Goal: Book appointment/travel/reservation

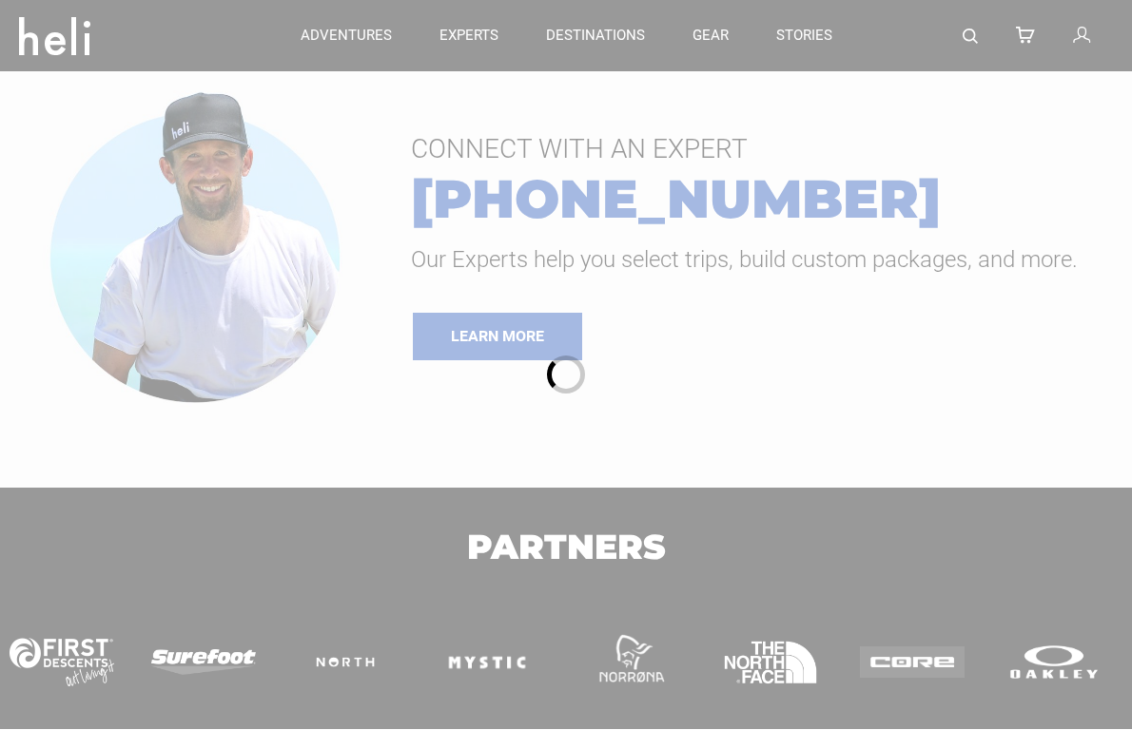
type input "Heli Skiing"
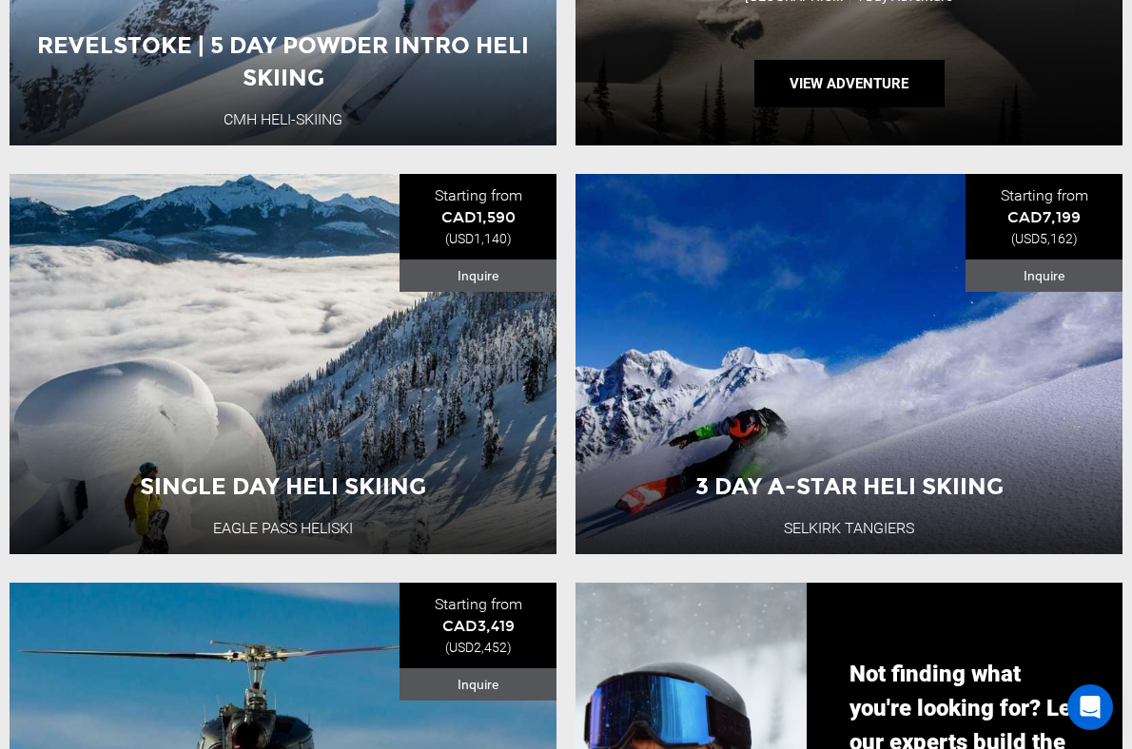
scroll to position [975, 0]
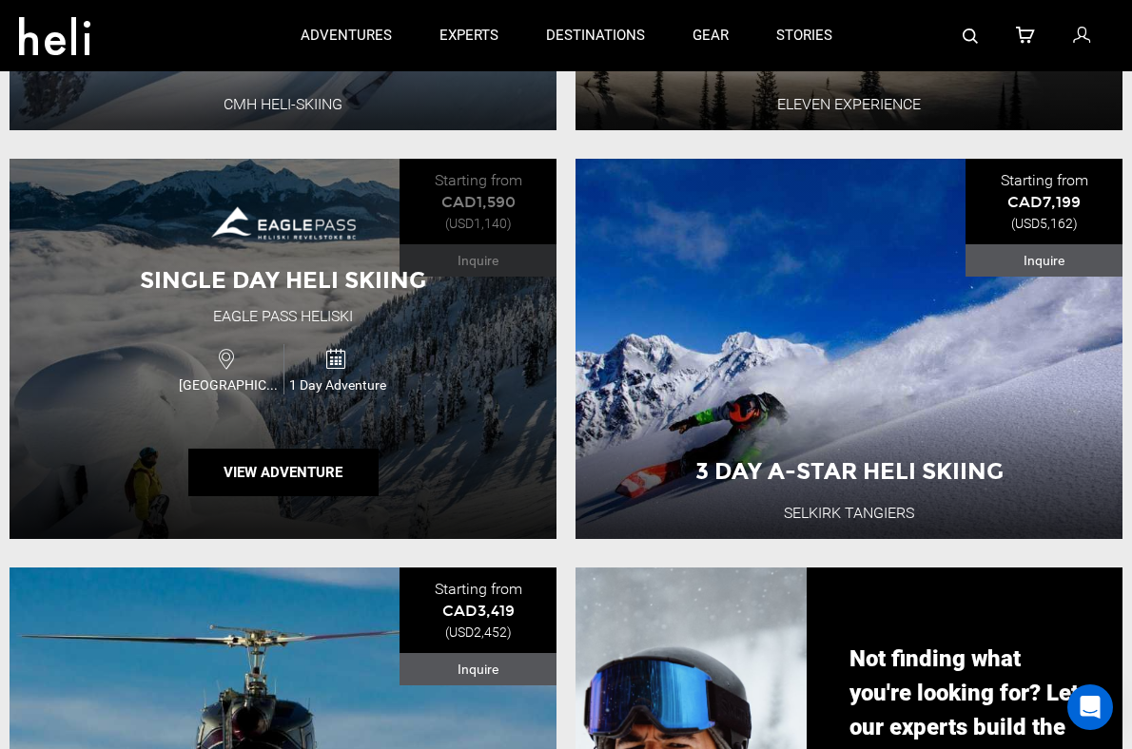
click at [395, 370] on div "Canada 1 Day Adventure" at bounding box center [283, 370] width 328 height 64
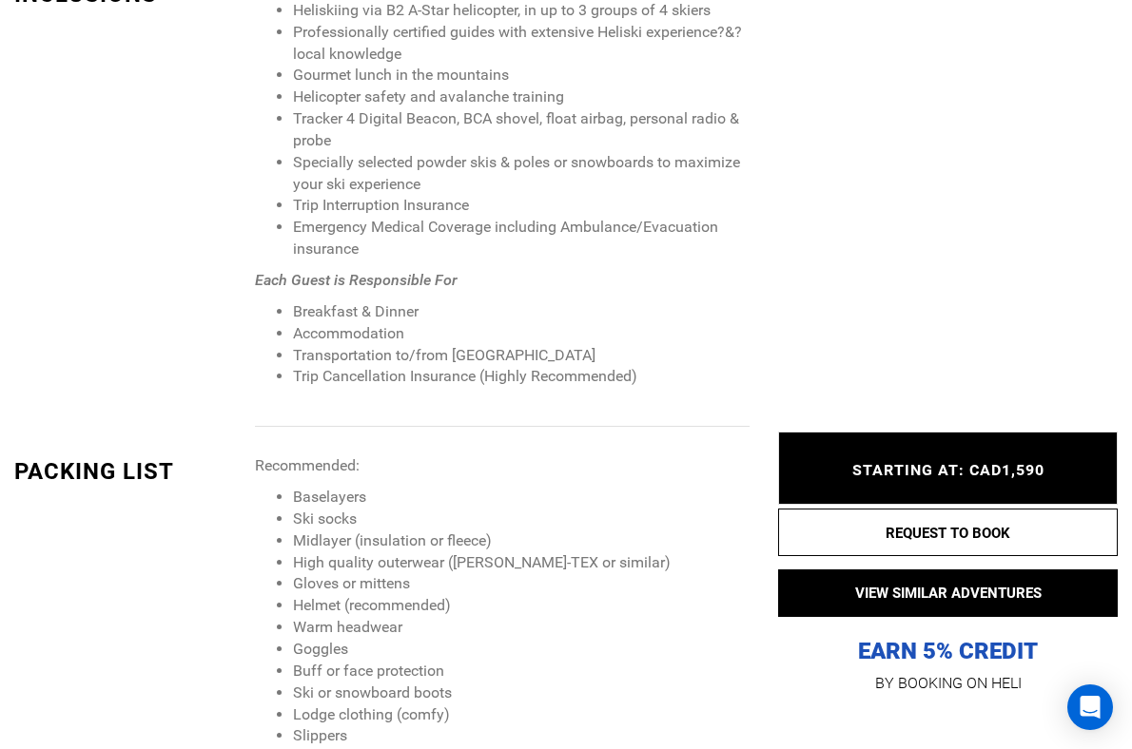
scroll to position [2165, 0]
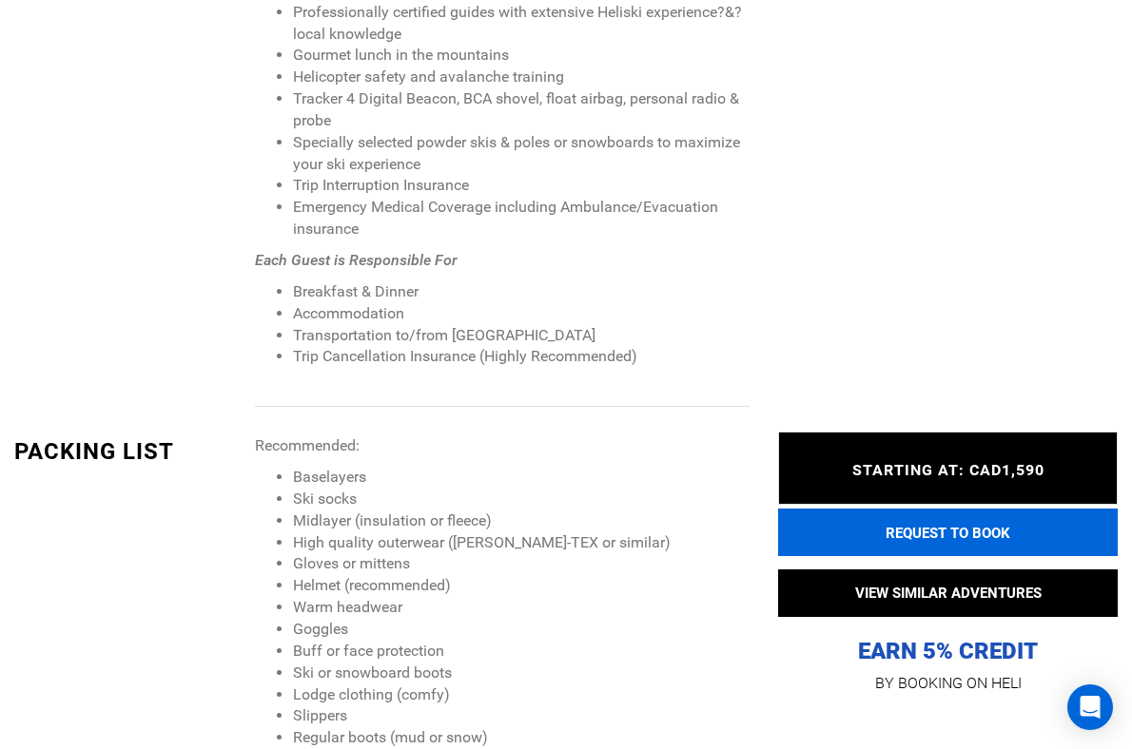
click at [895, 547] on button "REQUEST TO BOOK" at bounding box center [947, 533] width 339 height 48
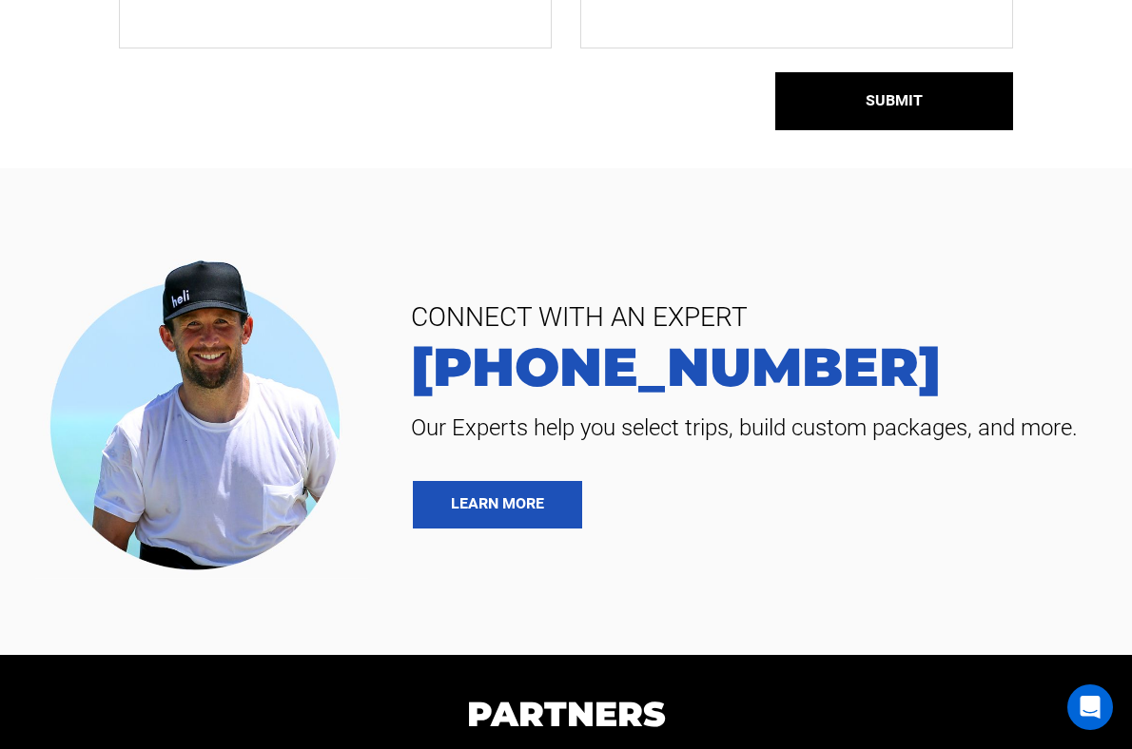
scroll to position [598, 0]
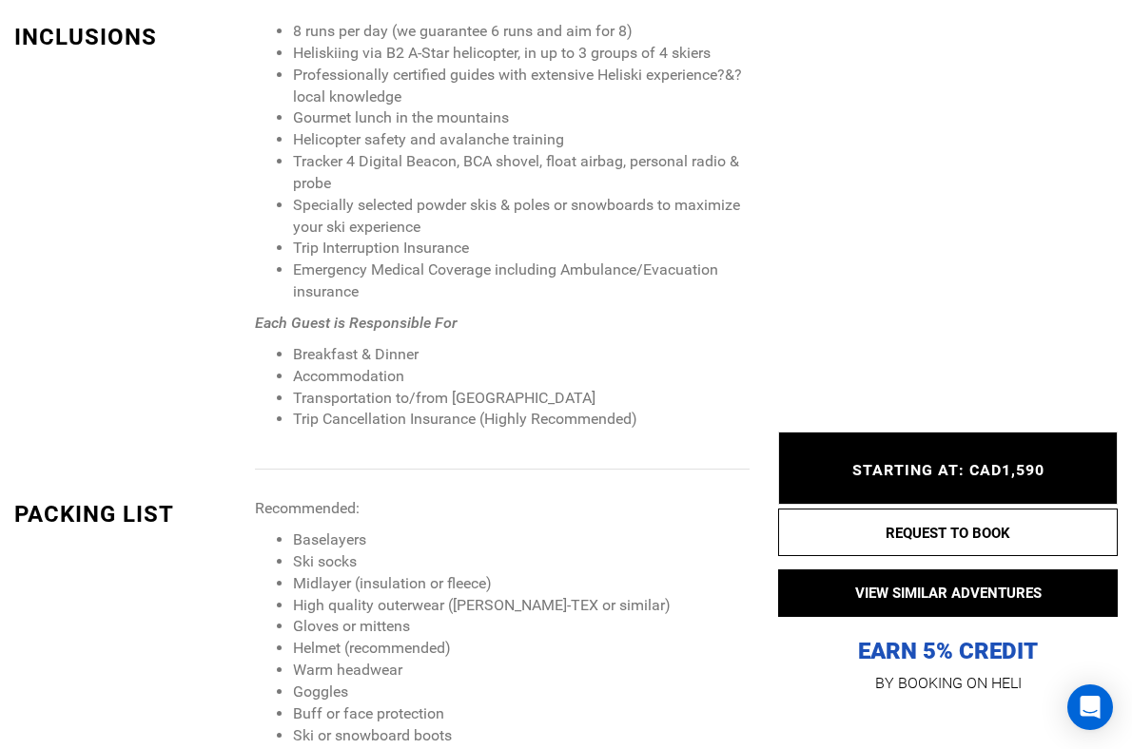
scroll to position [2145, 0]
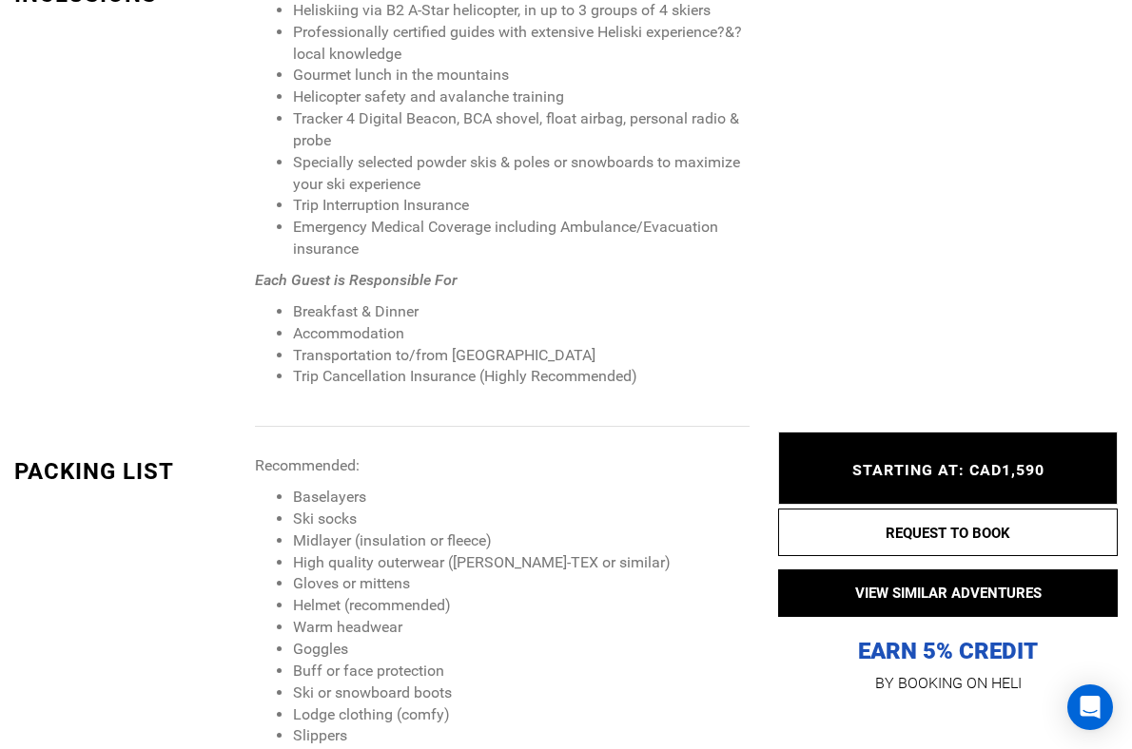
type input "Heli Skiing"
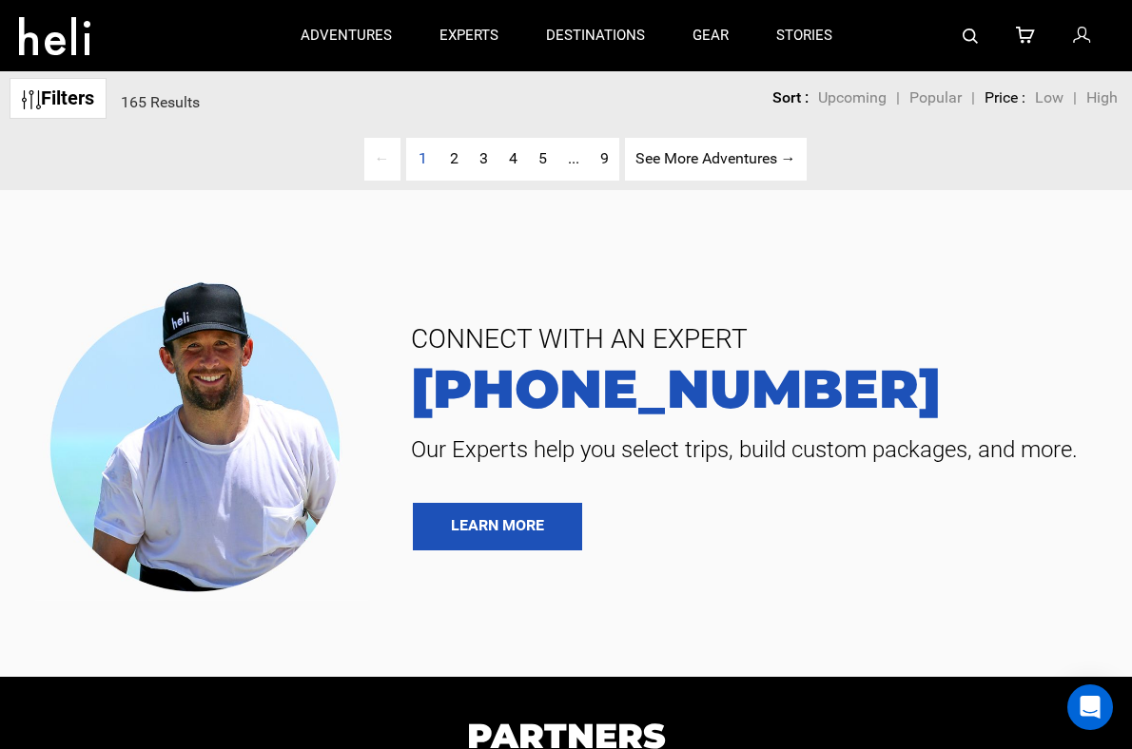
scroll to position [125, 0]
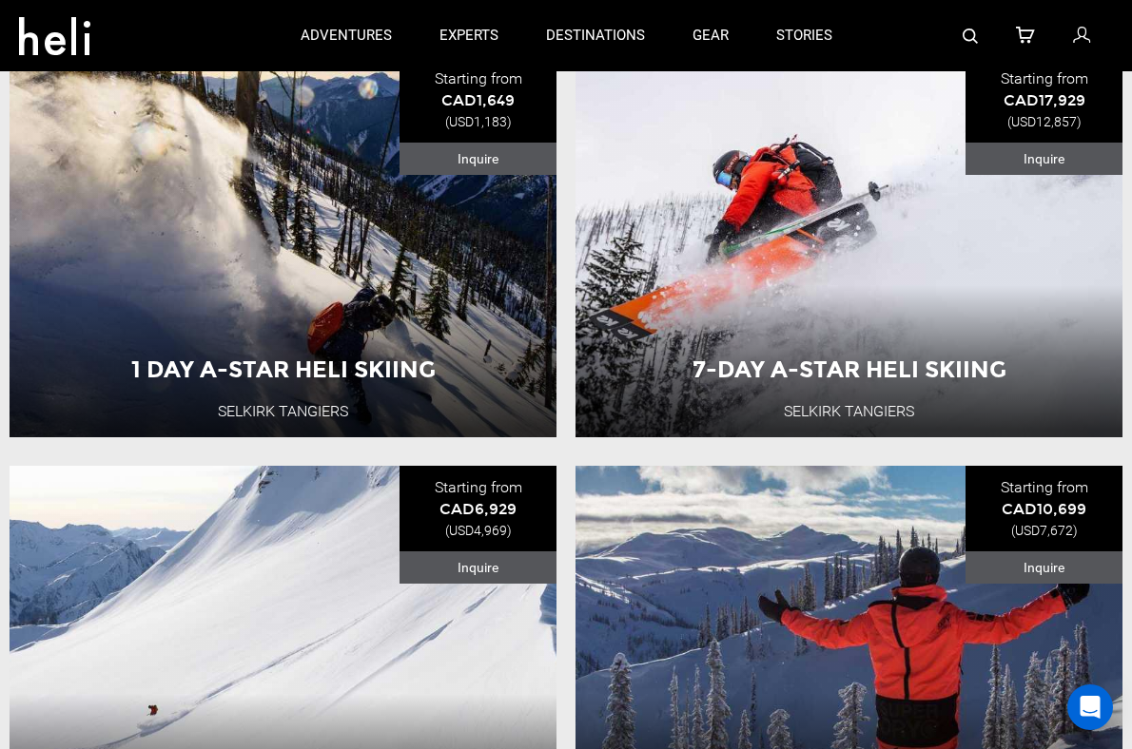
scroll to position [1888, 0]
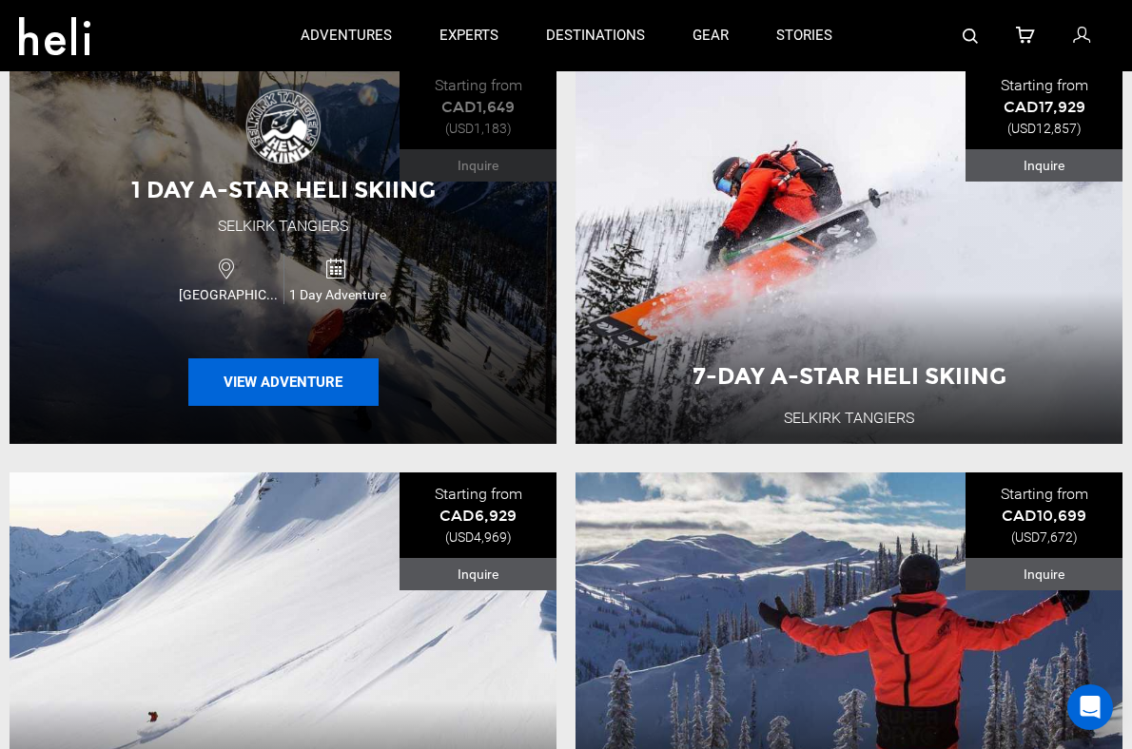
click at [283, 376] on button "View Adventure" at bounding box center [283, 383] width 190 height 48
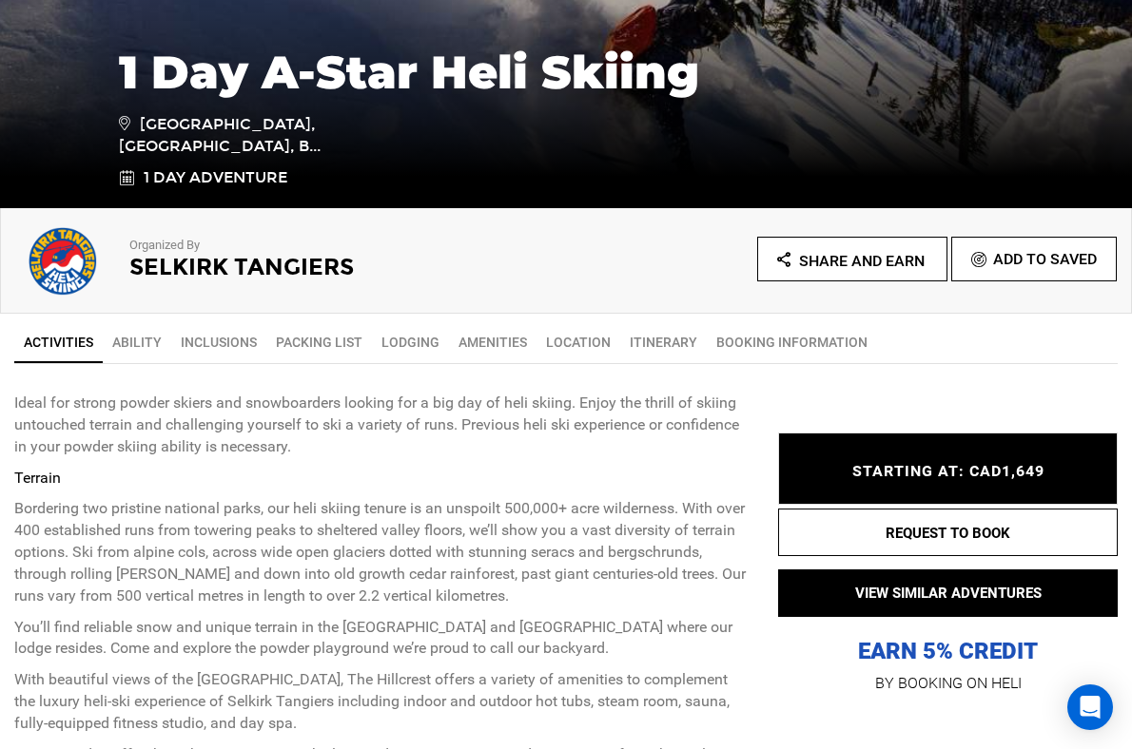
scroll to position [454, 0]
